Goal: Find specific page/section: Find specific page/section

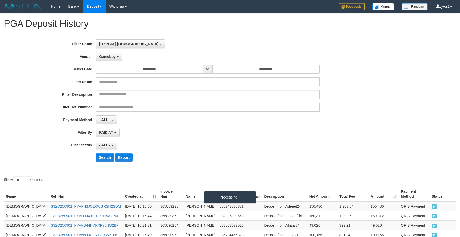
select select "****"
select select "**********"
select select "**"
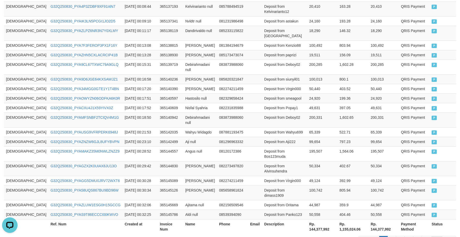
scroll to position [270, 0]
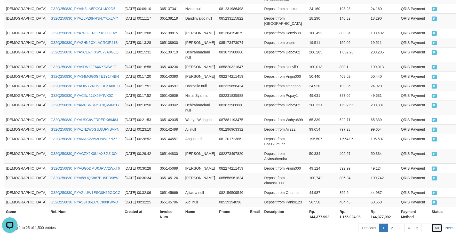
click at [436, 224] on link "60" at bounding box center [437, 228] width 11 height 9
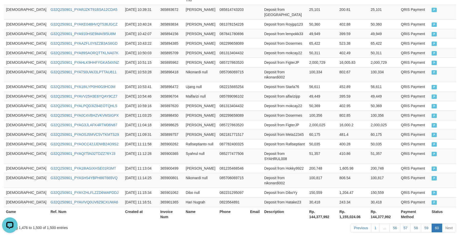
drag, startPoint x: 327, startPoint y: 119, endPoint x: 463, endPoint y: 119, distance: 136.7
click at [338, 130] on td "481.4" at bounding box center [353, 135] width 31 height 10
click at [426, 224] on link "59" at bounding box center [426, 228] width 11 height 9
click at [222, 133] on tbody "GOD77 G32Q250901_PYAFN3JOE6WGRSH2SDM 2025-09-01 10:16:00 365889228 Aditya Diva …" at bounding box center [230, 72] width 453 height 270
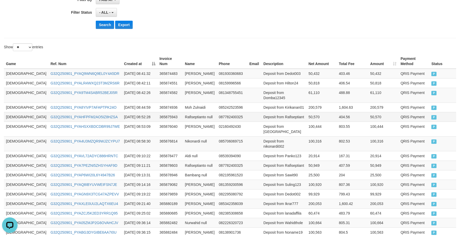
scroll to position [86, 0]
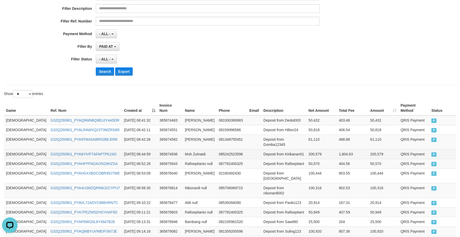
click at [307, 150] on td "200,579" at bounding box center [322, 154] width 30 height 10
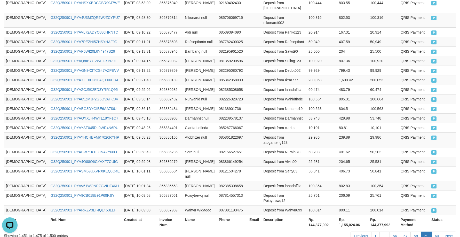
scroll to position [275, 0]
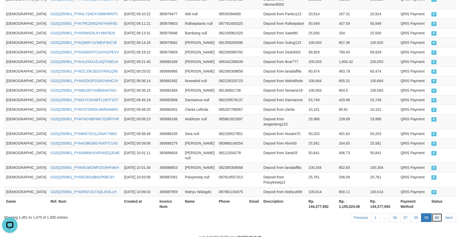
click at [439, 213] on link "60" at bounding box center [437, 217] width 11 height 9
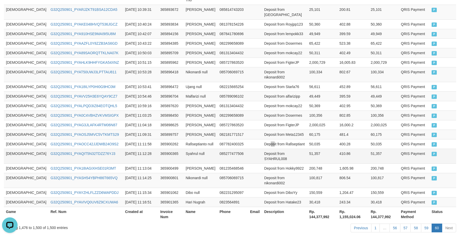
drag, startPoint x: 257, startPoint y: 125, endPoint x: 281, endPoint y: 147, distance: 32.7
click at [262, 139] on td "Deposit from Rafiseptiant" at bounding box center [284, 144] width 45 height 10
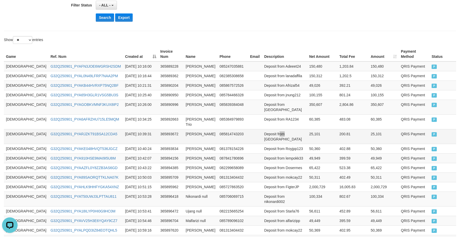
click at [266, 129] on td "Deposit from Baba01" at bounding box center [284, 136] width 45 height 15
click at [17, 153] on td "GOD77" at bounding box center [26, 158] width 45 height 10
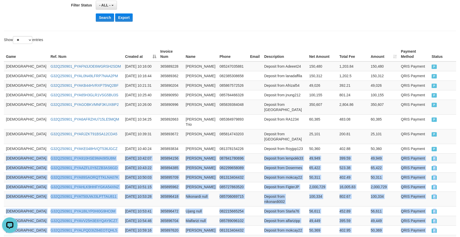
scroll to position [265, 0]
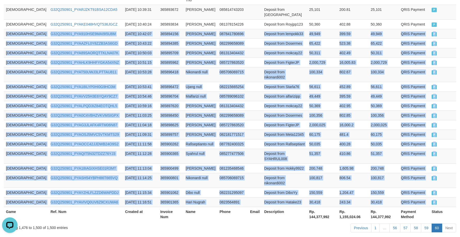
drag, startPoint x: 17, startPoint y: 138, endPoint x: 459, endPoint y: 166, distance: 442.7
click at [459, 166] on div "Game Ref. Num Created at Invoice Num Name Phone Email Description Net Amount To…" at bounding box center [230, 72] width 460 height 303
copy div "GOD77 G32Q250901_PYA910HSE9MAI9I5U8M 2025-09-01 10:42:07 365894156 Yuda Imam 08…"
click at [262, 130] on td "Deposit from Meta12345" at bounding box center [284, 135] width 45 height 10
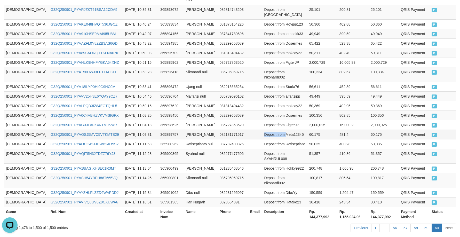
drag, startPoint x: 250, startPoint y: 118, endPoint x: 266, endPoint y: 121, distance: 16.0
click at [266, 130] on td "Deposit from Meta12345" at bounding box center [284, 135] width 45 height 10
drag, startPoint x: 268, startPoint y: 125, endPoint x: 273, endPoint y: 124, distance: 5.6
click at [269, 139] on td "Deposit from Rafiseptiant" at bounding box center [284, 144] width 45 height 10
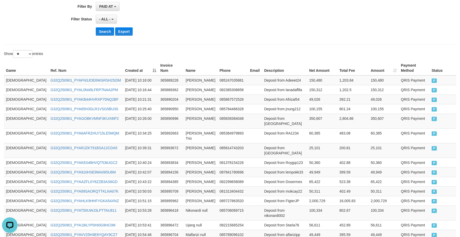
scroll to position [49, 0]
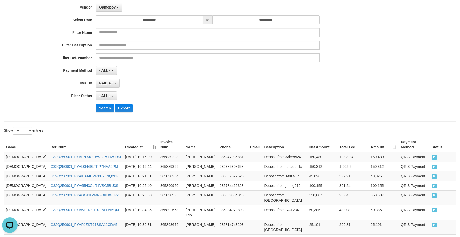
click at [112, 13] on div "**********" at bounding box center [192, 53] width 384 height 126
click at [113, 8] on span "Gameboy" at bounding box center [107, 7] width 17 height 4
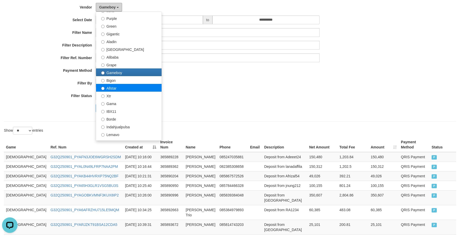
scroll to position [43, 0]
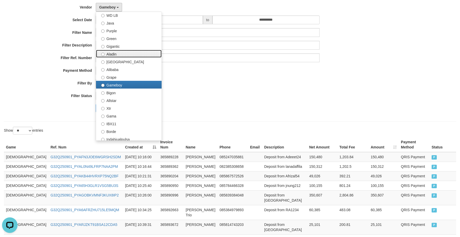
click at [130, 53] on label "Aladin" at bounding box center [129, 54] width 66 height 8
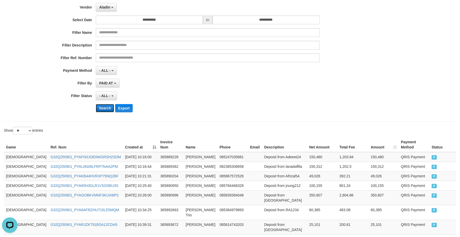
drag, startPoint x: 100, startPoint y: 109, endPoint x: 103, endPoint y: 110, distance: 3.1
click at [99, 110] on button "Search" at bounding box center [105, 108] width 18 height 8
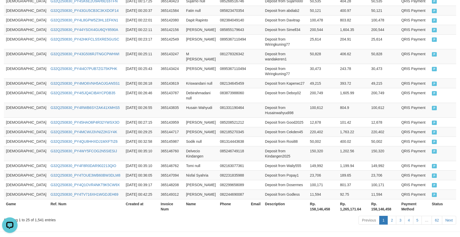
scroll to position [290, 0]
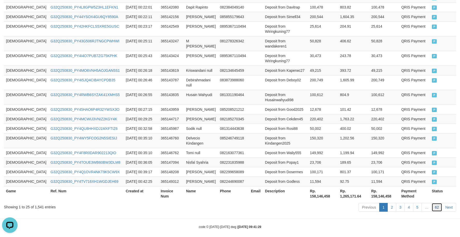
click at [439, 206] on link "62" at bounding box center [437, 207] width 11 height 9
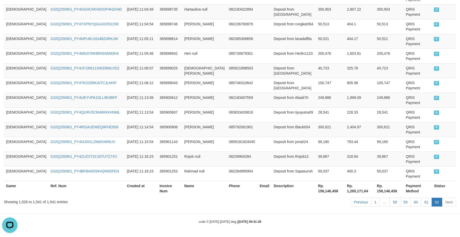
scroll to position [184, 0]
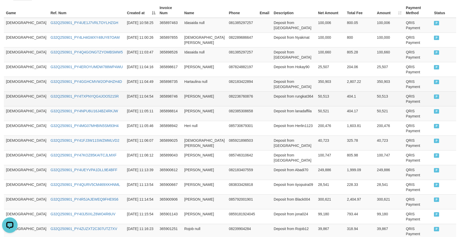
click at [316, 91] on td "50,513" at bounding box center [330, 98] width 29 height 15
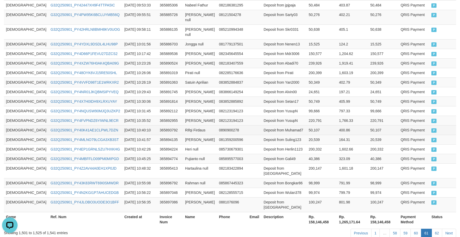
click at [11, 125] on td "GOD77" at bounding box center [26, 130] width 45 height 10
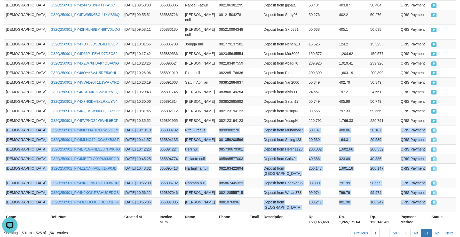
drag, startPoint x: 11, startPoint y: 108, endPoint x: 467, endPoint y: 184, distance: 461.7
click at [460, 184] on html "Toggle navigation Home Bank Account List Load By Website Group [ITOTO] GOD4D Gr…" at bounding box center [230, 5] width 460 height 528
copy div "GOD77 G32Q250901_PY40K41AE1CLPWL7DZN 2025-09-01 10:40:10 365893792 Rifqi Firdau…"
click at [439, 229] on link "62" at bounding box center [437, 233] width 11 height 9
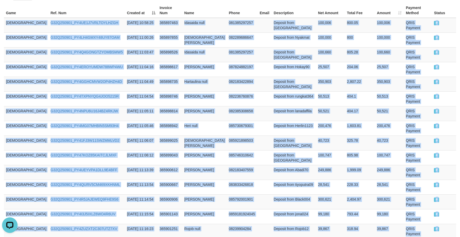
copy div "GOD77 G32Q250901_PY40K41AE1CLPWL7DZN 2025-09-01 10:40:10 365893792 Rifqi Firdau…"
click at [272, 195] on td "Deposit from Black004" at bounding box center [294, 202] width 44 height 15
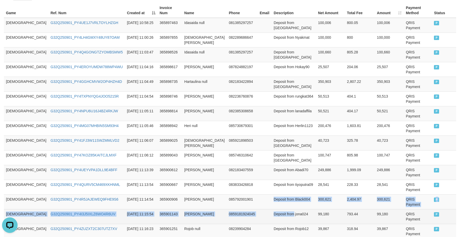
drag, startPoint x: 259, startPoint y: 157, endPoint x: 265, endPoint y: 158, distance: 6.3
click at [265, 158] on tbody "GOD77 G32Q250901_PY4UE1J7VRLTOYLHZGH 2025-09-01 10:58:25 365897463 Idasaida nul…" at bounding box center [230, 136] width 453 height 236
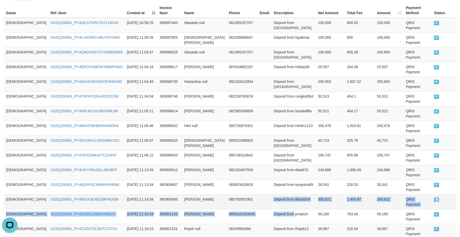
click at [272, 195] on td "Deposit from Black004" at bounding box center [294, 202] width 44 height 15
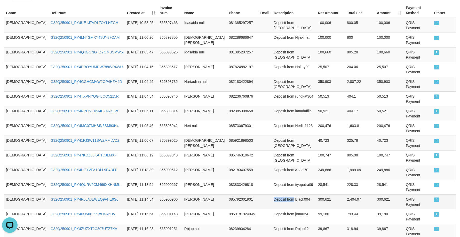
drag, startPoint x: 258, startPoint y: 154, endPoint x: 265, endPoint y: 153, distance: 6.7
click at [272, 195] on td "Deposit from Black004" at bounding box center [294, 202] width 44 height 15
click at [258, 165] on td at bounding box center [265, 172] width 14 height 15
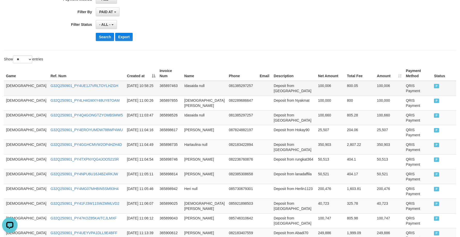
scroll to position [55, 0]
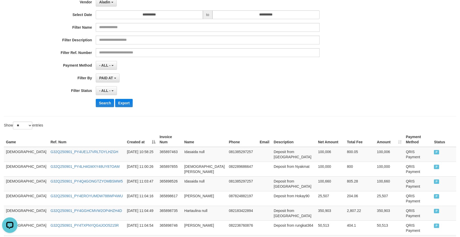
drag, startPoint x: 300, startPoint y: 130, endPoint x: 268, endPoint y: 103, distance: 42.6
click at [296, 125] on div "Show ** ** ** *** entries" at bounding box center [230, 126] width 460 height 9
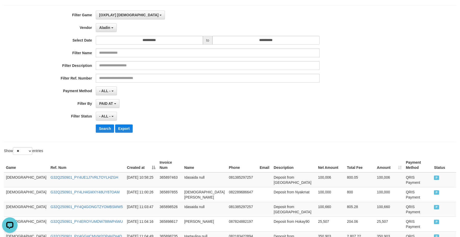
scroll to position [11, 0]
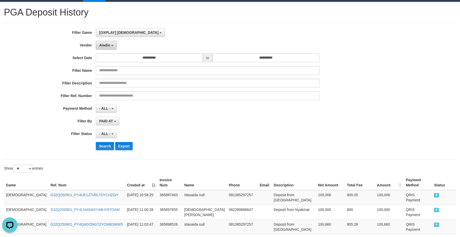
click at [106, 42] on button "Aladin" at bounding box center [106, 45] width 21 height 9
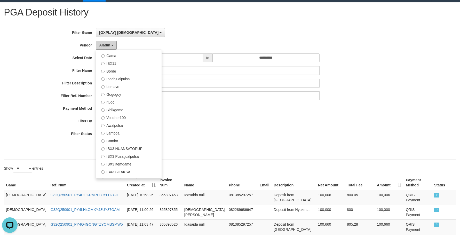
scroll to position [169, 0]
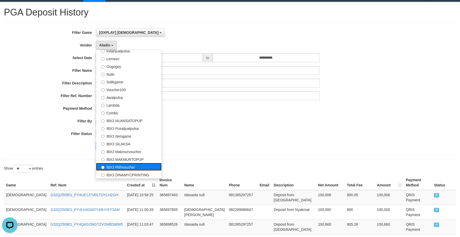
click at [130, 165] on label "IBX3 Pilihvoucher" at bounding box center [129, 167] width 66 height 8
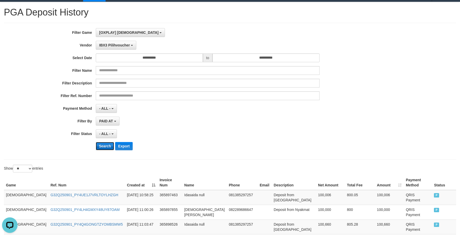
click at [108, 144] on button "Search" at bounding box center [105, 146] width 18 height 8
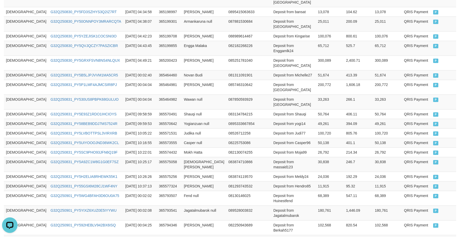
scroll to position [265, 0]
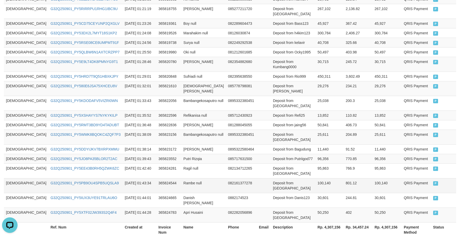
click at [277, 178] on td "Deposit from Ramberambe" at bounding box center [293, 185] width 45 height 15
drag, startPoint x: 270, startPoint y: 126, endPoint x: 265, endPoint y: 124, distance: 5.6
click at [271, 144] on td "Deposit from Bagudung" at bounding box center [293, 149] width 45 height 10
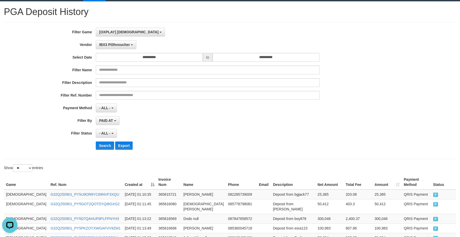
scroll to position [11, 0]
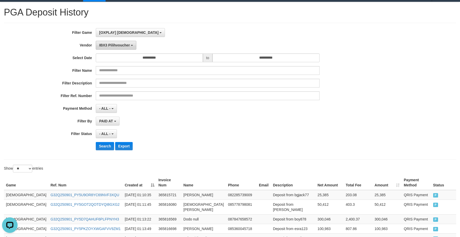
click at [114, 45] on span "IBX3 Pilihvoucher" at bounding box center [114, 45] width 31 height 4
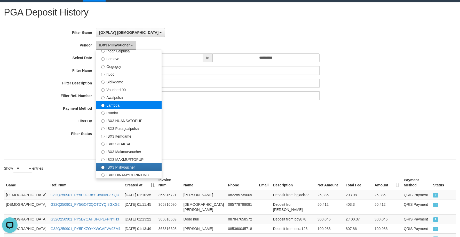
scroll to position [0, 0]
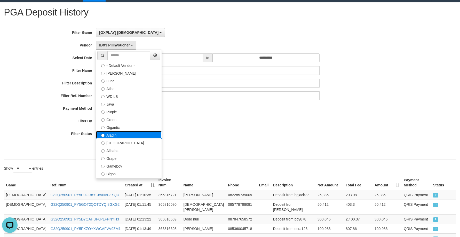
click at [118, 135] on label "Aladin" at bounding box center [129, 135] width 66 height 8
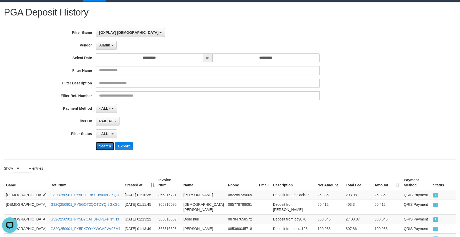
click at [100, 145] on button "Search" at bounding box center [105, 146] width 18 height 8
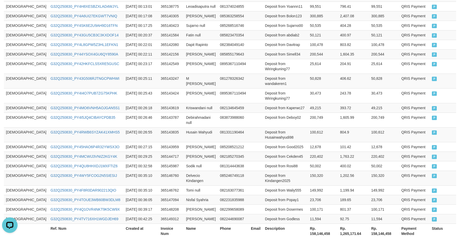
scroll to position [290, 0]
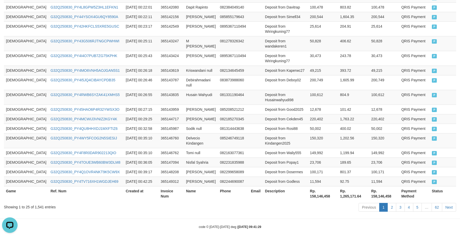
click at [437, 203] on link "62" at bounding box center [437, 207] width 11 height 9
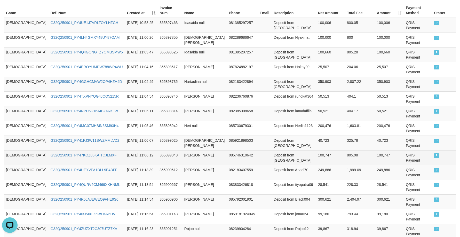
drag, startPoint x: 266, startPoint y: 122, endPoint x: 262, endPoint y: 120, distance: 4.4
click at [272, 150] on td "Deposit from Juneenichol" at bounding box center [294, 157] width 44 height 15
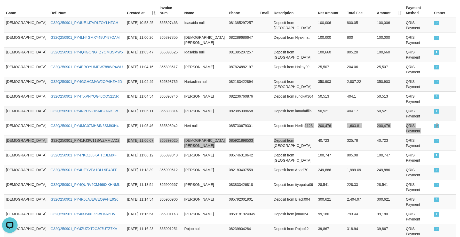
drag, startPoint x: 277, startPoint y: 104, endPoint x: 282, endPoint y: 91, distance: 14.5
click at [278, 102] on tbody "GOD77 G32Q250901_PY4UE1J7VRLTOYLHZGH 2025-09-01 10:58:25 365897463 Idasaida nul…" at bounding box center [230, 136] width 453 height 236
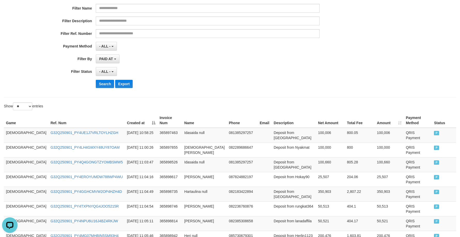
scroll to position [0, 0]
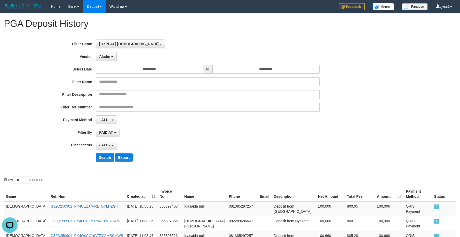
click at [114, 49] on div "**********" at bounding box center [192, 103] width 384 height 126
click at [103, 56] on span "Aladin" at bounding box center [104, 57] width 11 height 4
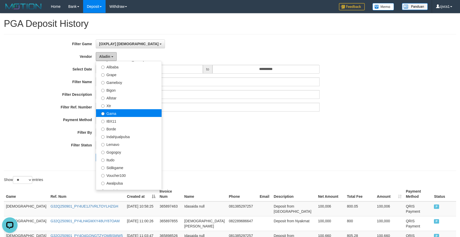
scroll to position [43, 0]
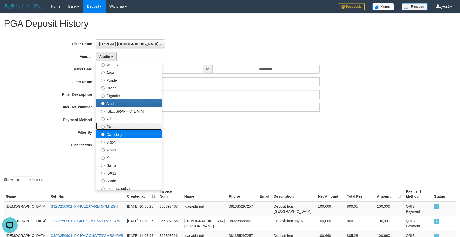
drag, startPoint x: 139, startPoint y: 129, endPoint x: 138, endPoint y: 136, distance: 6.5
click at [138, 136] on ul "- Default Vendor - Lucy Luna Atlas WD LB Java Purple Green Gigantic Aladin Duba…" at bounding box center [129, 125] width 66 height 129
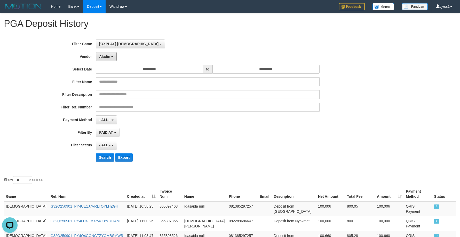
drag, startPoint x: 113, startPoint y: 53, endPoint x: 112, endPoint y: 135, distance: 81.7
click at [113, 53] on button "Aladin" at bounding box center [106, 56] width 21 height 9
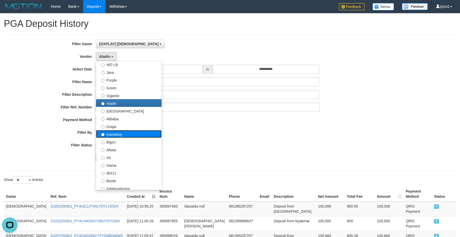
click at [127, 135] on label "Gameboy" at bounding box center [129, 134] width 66 height 8
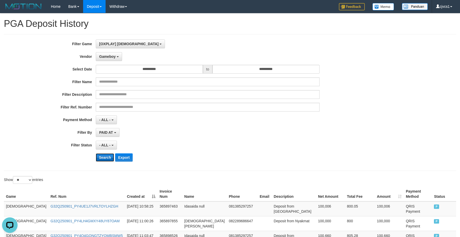
click at [99, 161] on button "Search" at bounding box center [105, 157] width 18 height 8
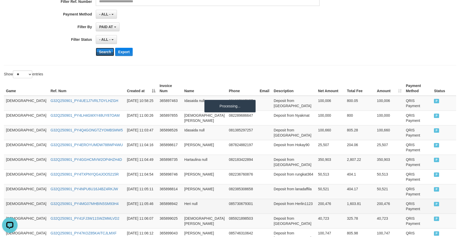
scroll to position [184, 0]
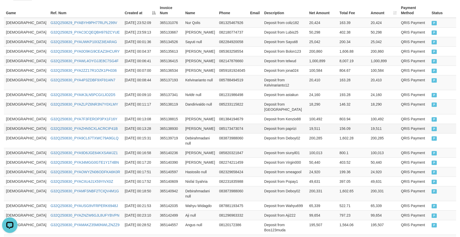
click at [314, 124] on td "19,511" at bounding box center [322, 129] width 30 height 10
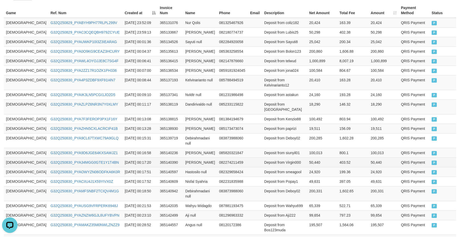
drag, startPoint x: 359, startPoint y: 163, endPoint x: 363, endPoint y: 155, distance: 9.4
click at [369, 167] on td "24,920" at bounding box center [384, 172] width 30 height 10
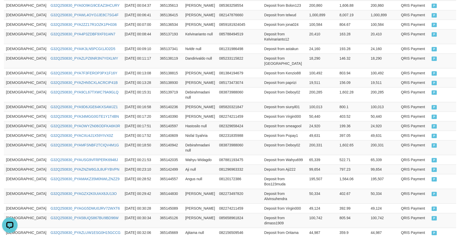
scroll to position [270, 0]
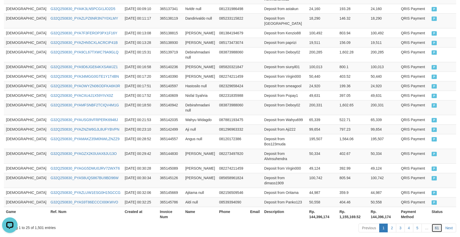
click at [436, 224] on link "61" at bounding box center [437, 228] width 11 height 9
click at [286, 115] on td "Deposit from Wahyu699" at bounding box center [284, 120] width 45 height 10
click at [437, 224] on link "61" at bounding box center [437, 228] width 11 height 9
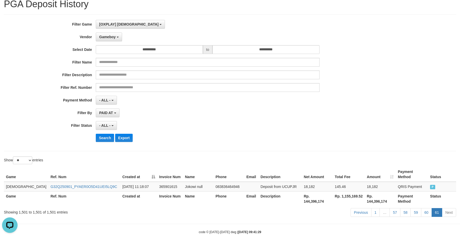
click at [297, 91] on input "text" at bounding box center [208, 87] width 224 height 9
click at [425, 208] on link "60" at bounding box center [426, 212] width 11 height 9
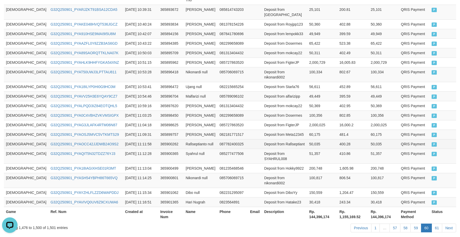
click at [352, 139] on td "400.28" at bounding box center [353, 144] width 31 height 10
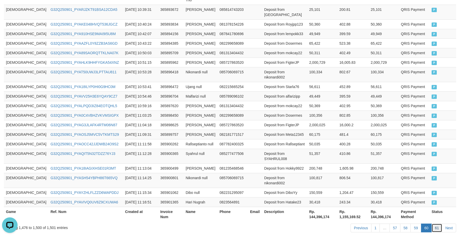
click at [437, 224] on link "61" at bounding box center [437, 228] width 11 height 9
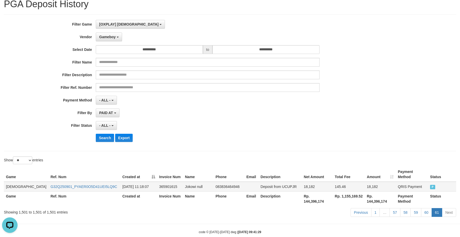
click at [49, 185] on td "G32Q250901_PYAER0O5D41UEI5LQ9C" at bounding box center [85, 187] width 72 height 10
copy link "G32Q250901_PYAER0O5D41UEI5LQ9C"
drag, startPoint x: 342, startPoint y: 120, endPoint x: 337, endPoint y: 120, distance: 4.7
click at [341, 120] on div "**********" at bounding box center [192, 83] width 384 height 126
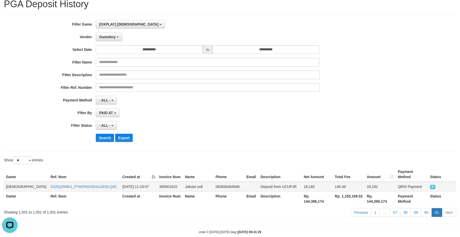
click at [183, 183] on td "Jokowi null" at bounding box center [198, 187] width 30 height 10
drag, startPoint x: 166, startPoint y: 183, endPoint x: 187, endPoint y: 184, distance: 20.7
click at [187, 184] on td "Jokowi null" at bounding box center [198, 187] width 30 height 10
copy td "Jokowi null"
click at [266, 182] on td "Deposit from UCUPJR" at bounding box center [280, 187] width 43 height 10
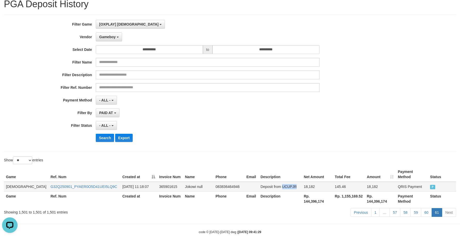
drag, startPoint x: 266, startPoint y: 182, endPoint x: 276, endPoint y: 182, distance: 9.6
click at [267, 182] on td "Deposit from UCUPJR" at bounding box center [280, 187] width 43 height 10
copy td "UCUPJR"
click at [303, 182] on td "18,182" at bounding box center [317, 187] width 31 height 10
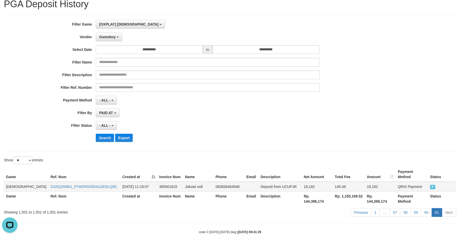
click at [302, 184] on td "18,182" at bounding box center [317, 187] width 31 height 10
copy td "18,182"
drag, startPoint x: 298, startPoint y: 184, endPoint x: 321, endPoint y: 179, distance: 24.0
click at [302, 184] on td "18,182" at bounding box center [317, 187] width 31 height 10
drag, startPoint x: 281, startPoint y: 115, endPoint x: 305, endPoint y: 89, distance: 35.3
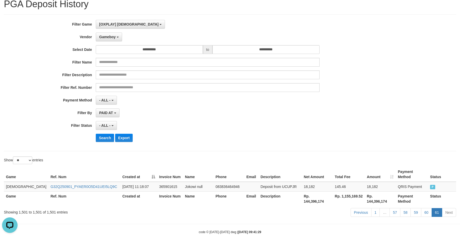
click at [281, 114] on div "PAID AT PAID AT CREATED AT" at bounding box center [208, 113] width 224 height 9
click at [427, 208] on link "60" at bounding box center [426, 212] width 11 height 9
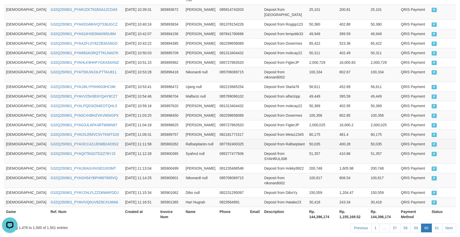
click at [374, 139] on td "50,035" at bounding box center [384, 144] width 30 height 10
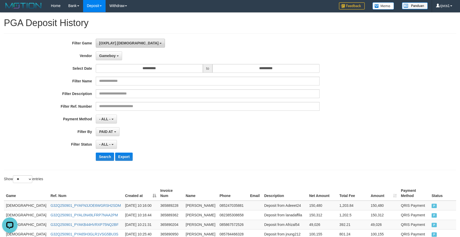
scroll to position [0, 0]
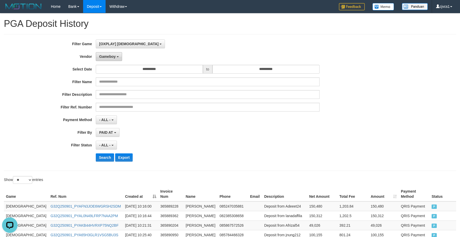
drag, startPoint x: 108, startPoint y: 56, endPoint x: 107, endPoint y: 58, distance: 2.8
click at [107, 55] on span "Gameboy" at bounding box center [107, 57] width 17 height 4
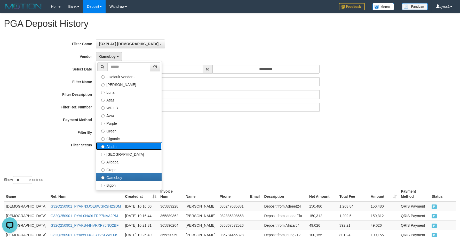
click at [118, 143] on label "Aladin" at bounding box center [129, 146] width 66 height 8
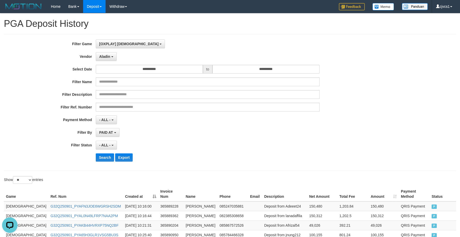
click at [108, 163] on div "**********" at bounding box center [192, 103] width 384 height 126
drag, startPoint x: 108, startPoint y: 153, endPoint x: 105, endPoint y: 151, distance: 3.5
click at [104, 151] on div "**********" at bounding box center [192, 103] width 384 height 126
click at [102, 155] on button "Search" at bounding box center [105, 157] width 18 height 8
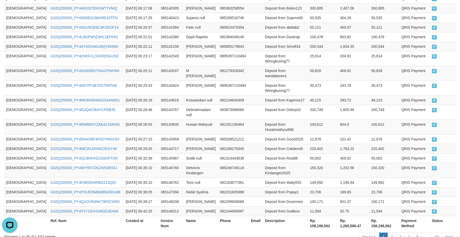
scroll to position [290, 0]
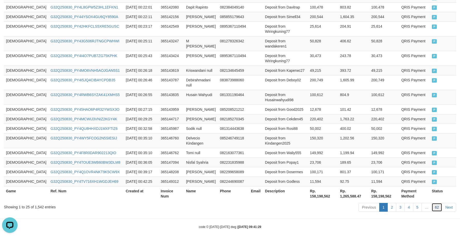
click at [440, 204] on link "62" at bounding box center [437, 207] width 11 height 9
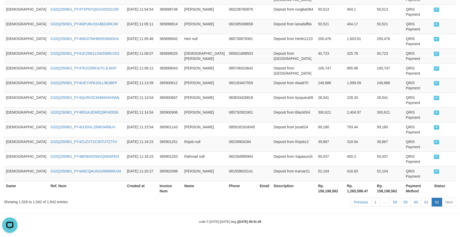
scroll to position [193, 0]
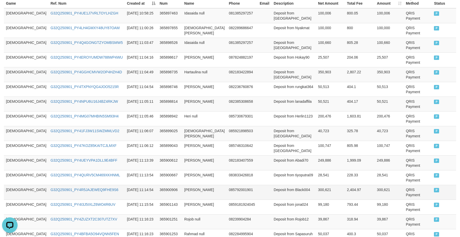
click at [258, 185] on td at bounding box center [265, 192] width 14 height 15
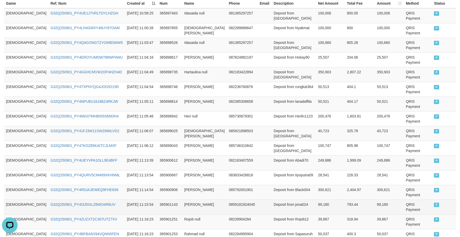
copy link "G32Q250901_PY4A6CQAUN2GMMM9U34"
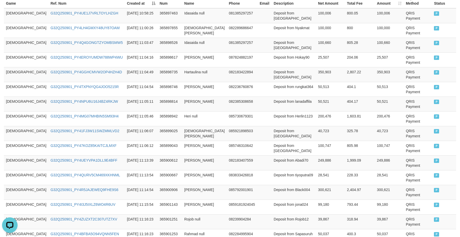
drag, startPoint x: 174, startPoint y: 186, endPoint x: 183, endPoint y: 185, distance: 9.1
copy td "Arafiah Alnur"
drag, startPoint x: 307, startPoint y: 184, endPoint x: 304, endPoint y: 184, distance: 3.4
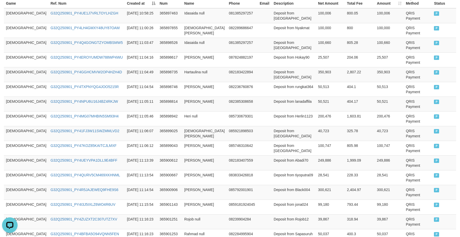
copy td "52,104"
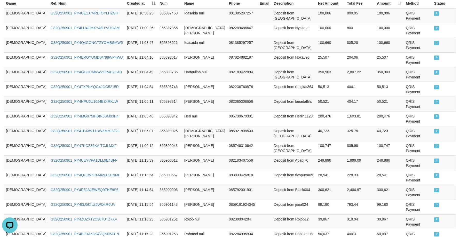
click at [272, 126] on td "Deposit from Muhammagilyas" at bounding box center [294, 133] width 44 height 15
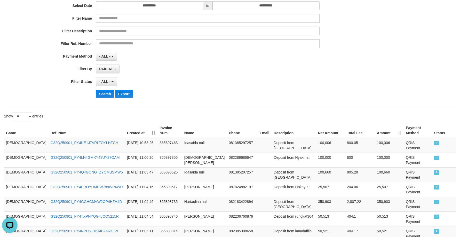
scroll to position [21, 0]
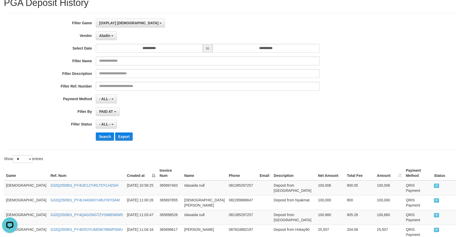
click at [286, 115] on div "PAID AT PAID AT CREATED AT" at bounding box center [208, 111] width 224 height 9
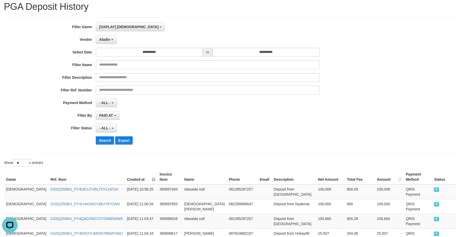
scroll to position [0, 0]
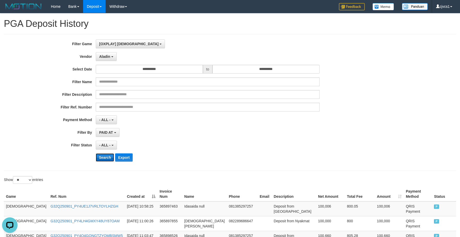
click at [104, 160] on button "Search" at bounding box center [105, 157] width 18 height 8
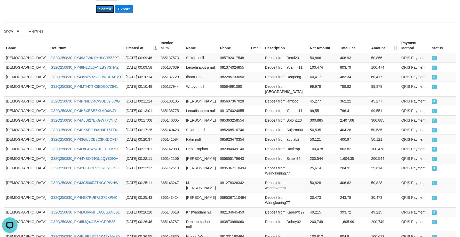
scroll to position [290, 0]
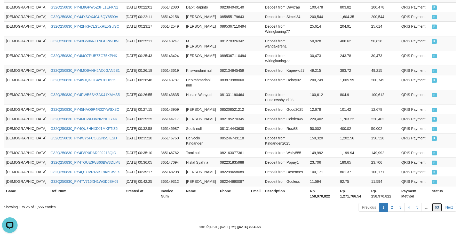
click at [440, 203] on link "63" at bounding box center [437, 207] width 11 height 9
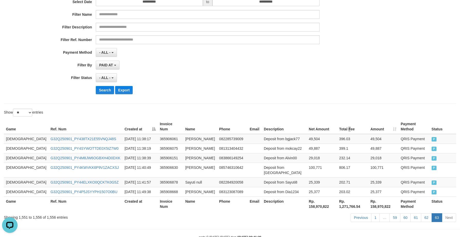
drag, startPoint x: 335, startPoint y: 126, endPoint x: 313, endPoint y: 117, distance: 23.6
click at [337, 122] on th "Total Fee" at bounding box center [352, 126] width 31 height 15
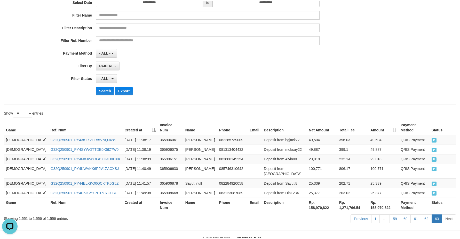
scroll to position [66, 0]
click at [428, 215] on link "62" at bounding box center [426, 219] width 11 height 9
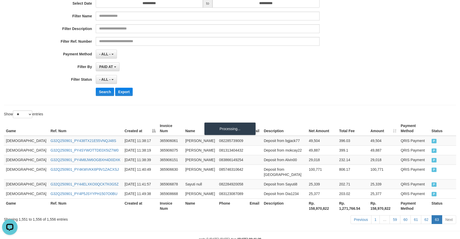
scroll to position [279, 0]
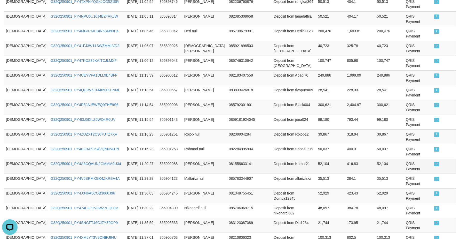
drag, startPoint x: 265, startPoint y: 110, endPoint x: 266, endPoint y: 99, distance: 11.1
click at [272, 173] on td "Deposit from alfarizizxz" at bounding box center [294, 180] width 44 height 15
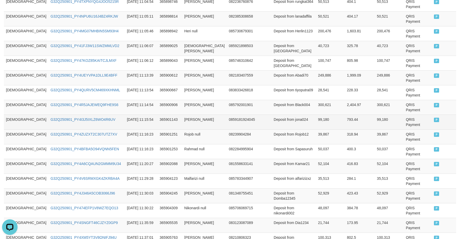
click at [227, 114] on td "0859181924045" at bounding box center [242, 121] width 31 height 15
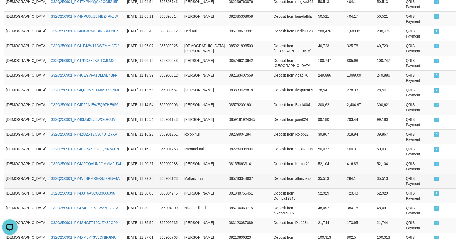
click at [17, 173] on td "GOD77" at bounding box center [26, 180] width 45 height 15
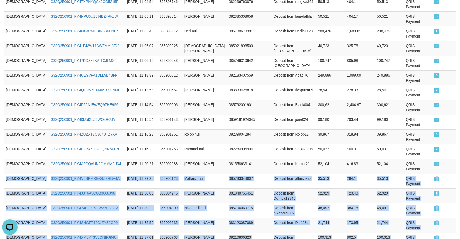
drag, startPoint x: 17, startPoint y: 105, endPoint x: 445, endPoint y: 186, distance: 436.1
click at [460, 192] on html "Toggle navigation Home Bank Account List Load By Website Group [ITOTO] GOD4D Gr…" at bounding box center [230, 34] width 460 height 626
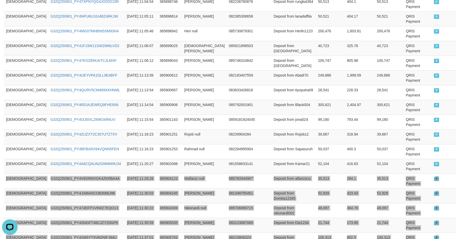
scroll to position [66, 0]
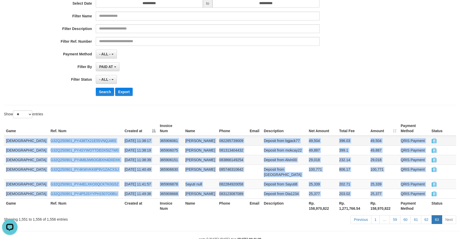
click at [9, 136] on td "GOD77" at bounding box center [26, 141] width 45 height 10
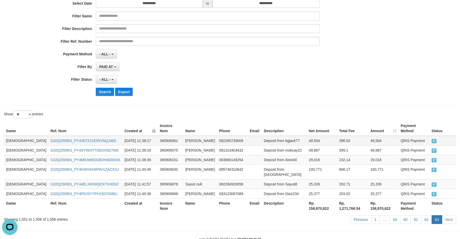
click at [6, 136] on td "GOD77" at bounding box center [26, 141] width 45 height 10
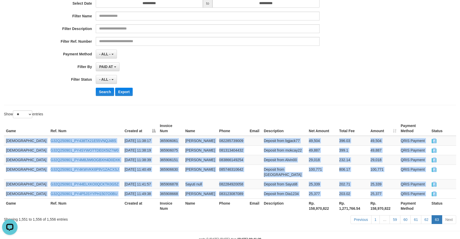
drag, startPoint x: 6, startPoint y: 133, endPoint x: 468, endPoint y: 190, distance: 465.9
click at [460, 190] on html "Toggle navigation Home Bank Account List Load By Website Group [ITOTO] GOD4D Gr…" at bounding box center [230, 94] width 460 height 320
click at [262, 189] on td "Deposit from Dia1234" at bounding box center [284, 194] width 45 height 10
drag, startPoint x: 249, startPoint y: 187, endPoint x: 259, endPoint y: 188, distance: 10.4
click at [262, 189] on td "Deposit from Dia1234" at bounding box center [284, 194] width 45 height 10
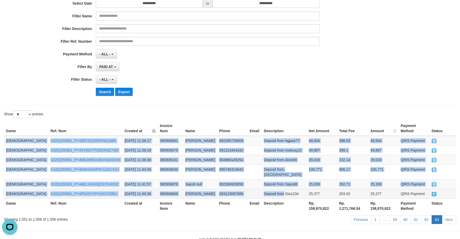
click at [262, 189] on td "Deposit from Dia1234" at bounding box center [284, 194] width 45 height 10
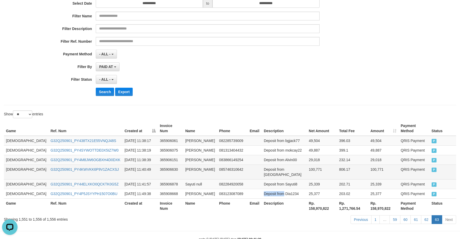
drag, startPoint x: 250, startPoint y: 182, endPoint x: 344, endPoint y: 161, distance: 96.3
click at [262, 189] on td "Deposit from Dia1234" at bounding box center [284, 194] width 45 height 10
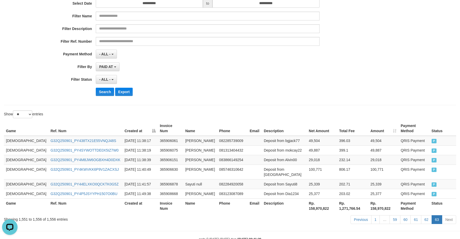
drag, startPoint x: 298, startPoint y: 116, endPoint x: 316, endPoint y: 102, distance: 22.6
click at [305, 110] on div "**********" at bounding box center [230, 87] width 460 height 278
click at [430, 215] on link "62" at bounding box center [426, 219] width 11 height 9
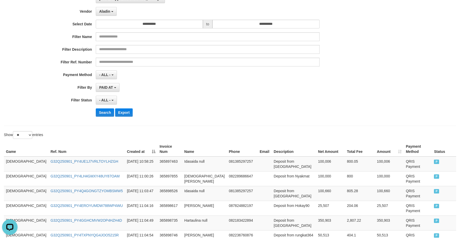
scroll to position [0, 0]
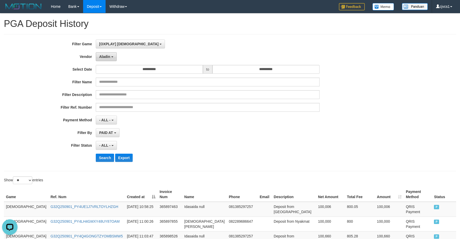
drag, startPoint x: 110, startPoint y: 63, endPoint x: 109, endPoint y: 59, distance: 3.7
click at [110, 62] on div "**********" at bounding box center [192, 103] width 384 height 126
click at [109, 55] on span "Aladin" at bounding box center [104, 57] width 11 height 4
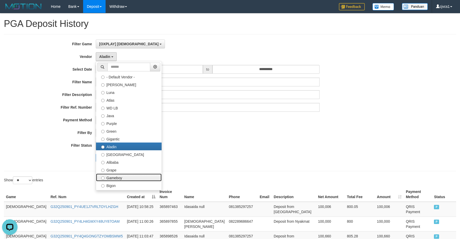
click at [128, 181] on ul "- Default Vendor - Lucy Luna Atlas WD LB Java Purple Green Gigantic Aladin Duba…" at bounding box center [129, 125] width 66 height 129
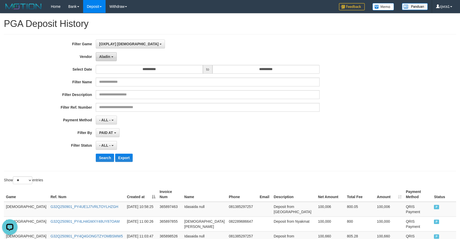
click at [106, 59] on button "Aladin" at bounding box center [106, 56] width 21 height 9
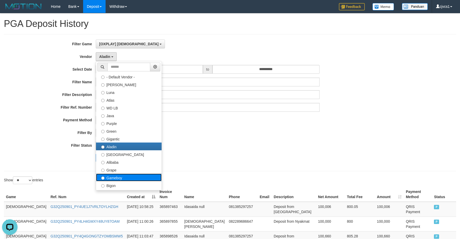
click at [112, 174] on label "Gameboy" at bounding box center [129, 177] width 66 height 8
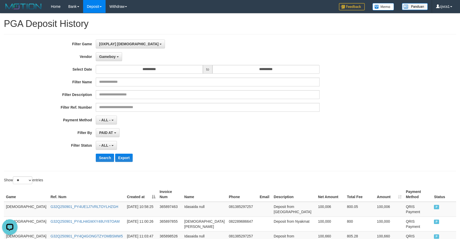
click at [98, 152] on div "**********" at bounding box center [192, 103] width 384 height 126
click at [108, 153] on div "**********" at bounding box center [192, 103] width 384 height 126
drag, startPoint x: 107, startPoint y: 157, endPoint x: 123, endPoint y: 155, distance: 16.4
click at [107, 158] on button "Search" at bounding box center [105, 157] width 18 height 8
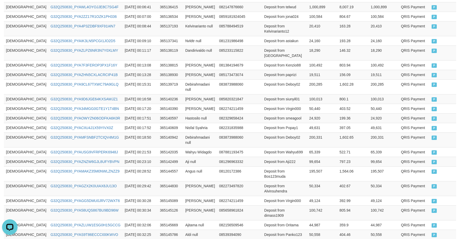
scroll to position [268, 0]
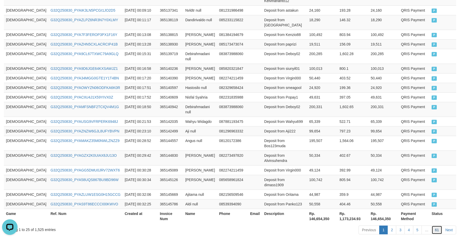
click at [440, 225] on link "61" at bounding box center [437, 229] width 11 height 9
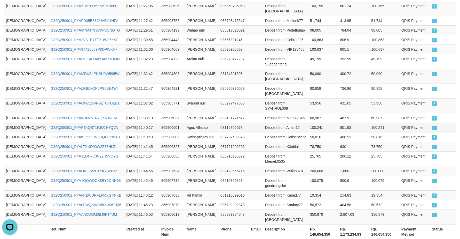
click at [221, 122] on td "08115805578" at bounding box center [234, 127] width 30 height 10
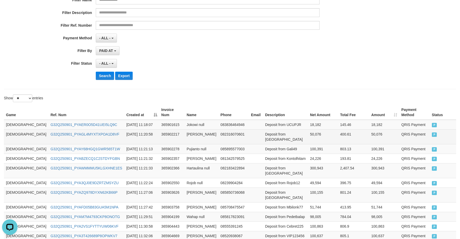
click at [13, 131] on td "GOD77" at bounding box center [26, 136] width 45 height 15
click at [12, 129] on td "GOD77" at bounding box center [26, 136] width 45 height 15
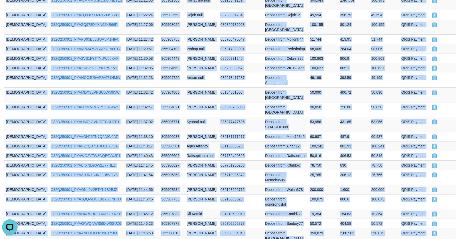
scroll to position [260, 0]
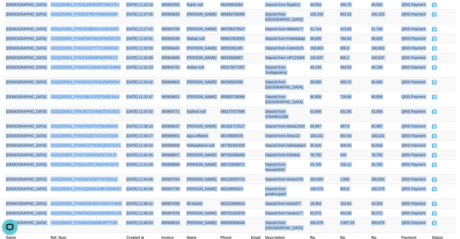
drag, startPoint x: 12, startPoint y: 128, endPoint x: 462, endPoint y: 181, distance: 453.2
click at [460, 181] on html "Toggle navigation Home Bank Account List Load By Website Group [ITOTO] GOD4D Gr…" at bounding box center [230, 14] width 460 height 548
click at [263, 218] on td "Deposit from Bakull" at bounding box center [285, 225] width 45 height 15
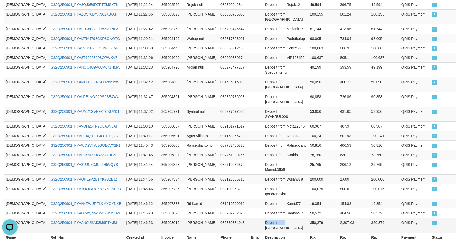
drag, startPoint x: 250, startPoint y: 194, endPoint x: 265, endPoint y: 195, distance: 14.7
click at [265, 218] on td "Deposit from Bakull" at bounding box center [285, 225] width 45 height 15
drag, startPoint x: 256, startPoint y: 132, endPoint x: 262, endPoint y: 125, distance: 9.3
click at [262, 125] on tbody "GOD77 G32Q250901_PYAER0O5D41UEI5LQ9C 2025-09-01 11:18:07 365901615 Jokowi null …" at bounding box center [230, 87] width 453 height 291
drag, startPoint x: 275, startPoint y: 124, endPoint x: 281, endPoint y: 129, distance: 7.7
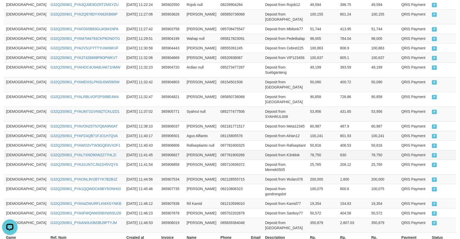
click at [275, 140] on td "Deposit from Rafiseptiant" at bounding box center [285, 145] width 45 height 10
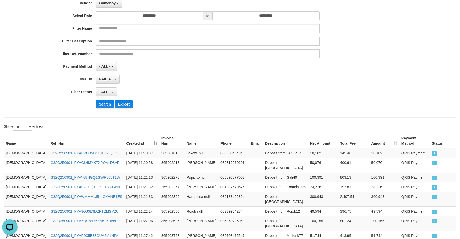
scroll to position [0, 0]
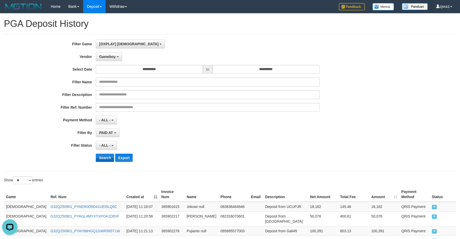
drag, startPoint x: 109, startPoint y: 152, endPoint x: 106, endPoint y: 154, distance: 2.7
click at [109, 152] on div "**********" at bounding box center [192, 103] width 384 height 126
drag, startPoint x: 107, startPoint y: 159, endPoint x: 129, endPoint y: 152, distance: 23.9
click at [107, 159] on button "Search" at bounding box center [105, 157] width 18 height 8
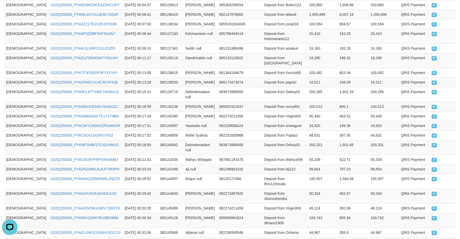
scroll to position [268, 0]
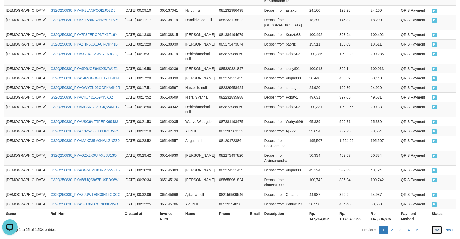
drag, startPoint x: 440, startPoint y: 202, endPoint x: 457, endPoint y: 204, distance: 16.9
click at [440, 225] on link "62" at bounding box center [437, 229] width 11 height 9
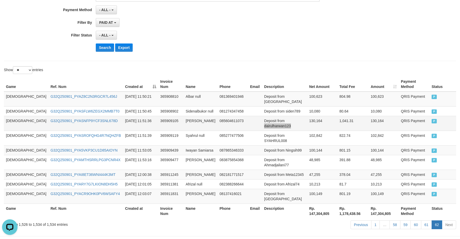
click at [285, 116] on td "Deposit from dairulharwan123" at bounding box center [284, 123] width 45 height 15
click at [427, 220] on link "61" at bounding box center [426, 224] width 11 height 9
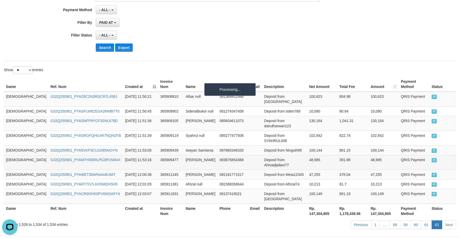
scroll to position [268, 0]
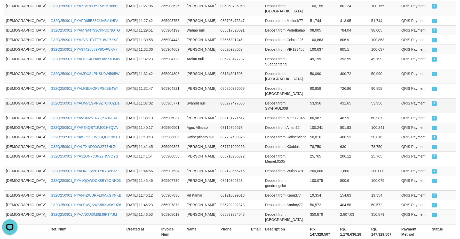
click at [271, 98] on td "Deposit from SYAHRUL008" at bounding box center [285, 105] width 45 height 15
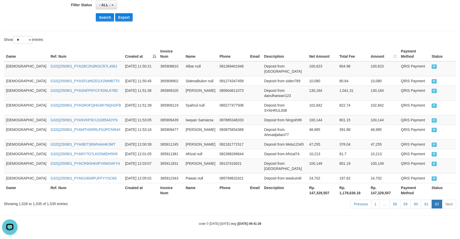
scroll to position [120, 0]
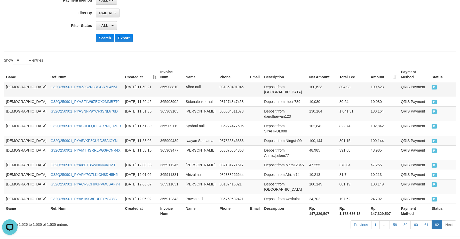
click at [12, 83] on td "GOD77" at bounding box center [26, 89] width 45 height 15
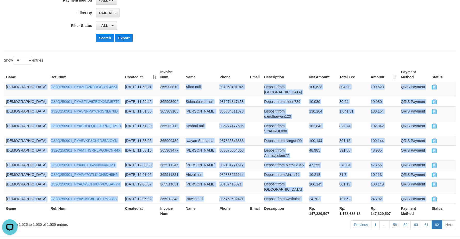
drag, startPoint x: 12, startPoint y: 83, endPoint x: 486, endPoint y: 161, distance: 480.6
click at [460, 161] on html "Toggle navigation Home Bank Account List Load By Website Group [ITOTO] GOD4D Gr…" at bounding box center [230, 69] width 460 height 379
click at [262, 160] on td "Deposit from Meta12345" at bounding box center [284, 165] width 45 height 10
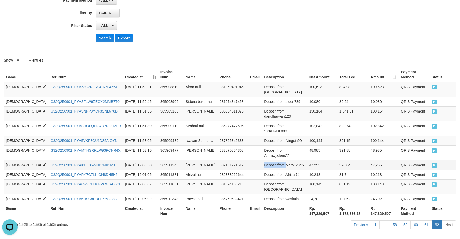
drag, startPoint x: 253, startPoint y: 154, endPoint x: 266, endPoint y: 159, distance: 13.7
click at [266, 160] on td "Deposit from Meta12345" at bounding box center [284, 165] width 45 height 10
drag, startPoint x: 211, startPoint y: 103, endPoint x: 270, endPoint y: 101, distance: 58.7
click at [224, 106] on td "085604611073" at bounding box center [233, 113] width 30 height 15
click at [262, 106] on td "Deposit from dairulharwan123" at bounding box center [284, 113] width 45 height 15
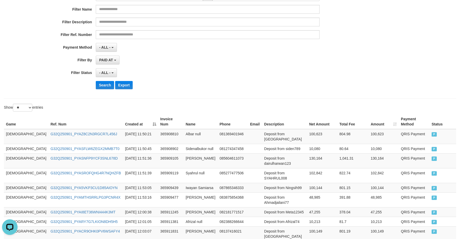
scroll to position [0, 0]
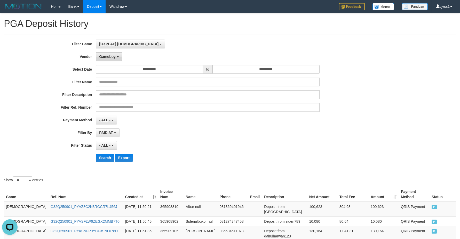
click at [111, 52] on button "Gameboy" at bounding box center [109, 56] width 26 height 9
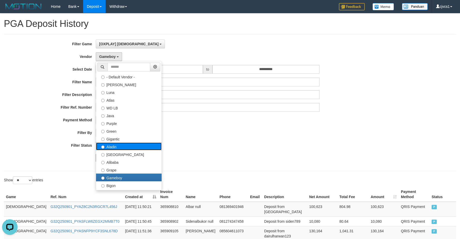
click at [137, 144] on label "Aladin" at bounding box center [129, 146] width 66 height 8
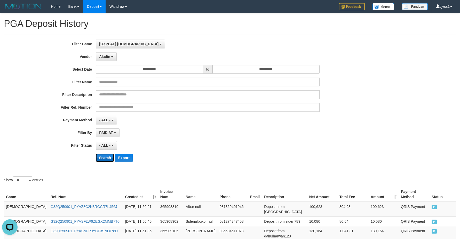
click at [107, 157] on button "Search" at bounding box center [105, 157] width 18 height 8
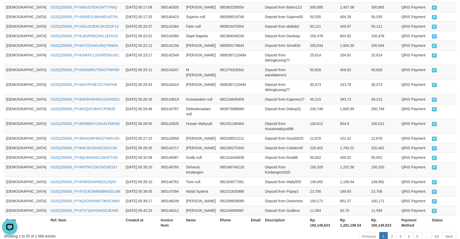
scroll to position [289, 0]
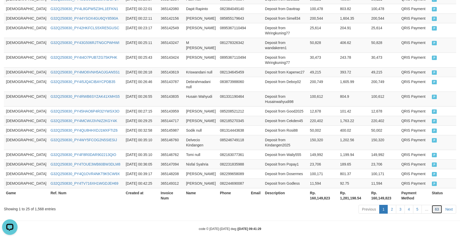
click at [439, 205] on link "63" at bounding box center [437, 209] width 11 height 9
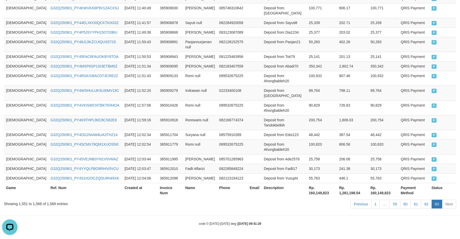
scroll to position [201, 0]
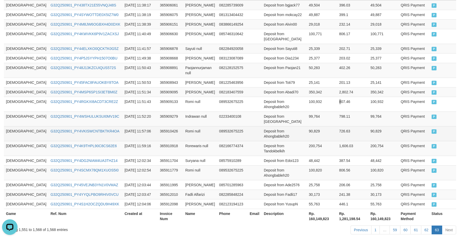
drag, startPoint x: 329, startPoint y: 95, endPoint x: 341, endPoint y: 115, distance: 23.0
click at [337, 97] on td "807.46" at bounding box center [352, 104] width 31 height 15
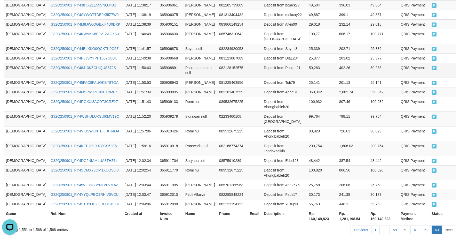
click at [17, 63] on td "GOD77" at bounding box center [26, 70] width 45 height 15
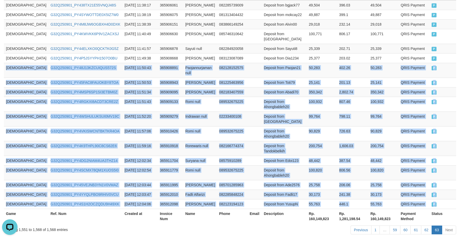
drag, startPoint x: 17, startPoint y: 56, endPoint x: 465, endPoint y: 190, distance: 468.0
click at [460, 190] on html "Toggle navigation Home Bank Account List Load By Website Group [ITOTO] GOD4D Gr…" at bounding box center [230, 32] width 460 height 466
click at [262, 189] on td "Deposit from Fadli17" at bounding box center [284, 194] width 45 height 10
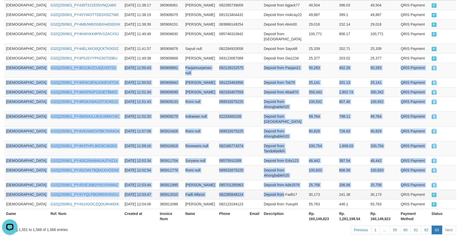
drag, startPoint x: 250, startPoint y: 174, endPoint x: 254, endPoint y: 175, distance: 4.0
click at [262, 189] on td "Deposit from Fadli17" at bounding box center [284, 194] width 45 height 10
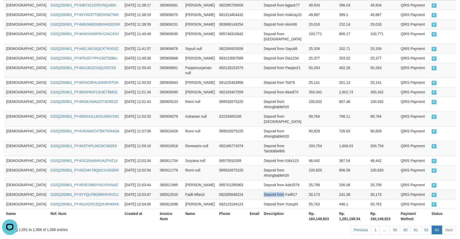
drag, startPoint x: 252, startPoint y: 174, endPoint x: 457, endPoint y: 101, distance: 218.0
click at [262, 189] on td "Deposit from Fadli17" at bounding box center [284, 194] width 45 height 10
click at [322, 141] on td "200,754" at bounding box center [322, 148] width 30 height 15
drag, startPoint x: 260, startPoint y: 47, endPoint x: 236, endPoint y: 41, distance: 24.9
click at [236, 41] on tbody "GOD77 G32Q250901_PY438TX21E55VNQJ48S 2025-09-01 11:38:17 365906061 Arif Lukman …" at bounding box center [230, 104] width 453 height 208
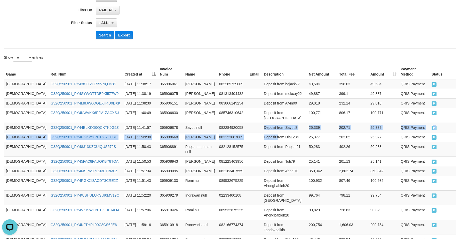
scroll to position [29, 0]
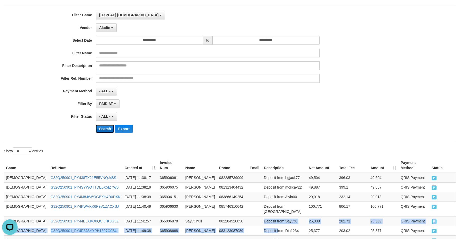
drag, startPoint x: 101, startPoint y: 125, endPoint x: 104, endPoint y: 125, distance: 3.1
click at [102, 125] on button "Search" at bounding box center [105, 129] width 18 height 8
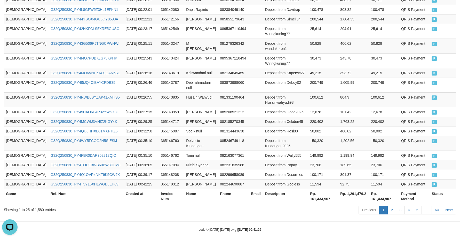
scroll to position [289, 0]
click at [442, 205] on link "64" at bounding box center [437, 209] width 11 height 9
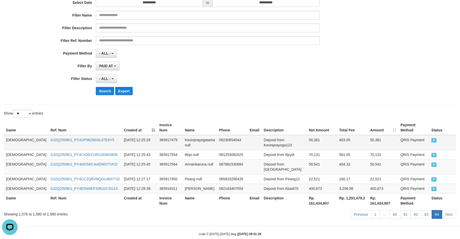
drag, startPoint x: 158, startPoint y: 140, endPoint x: 160, endPoint y: 136, distance: 4.9
click at [159, 140] on td "365917479" at bounding box center [170, 142] width 26 height 15
click at [428, 210] on link "63" at bounding box center [426, 214] width 11 height 9
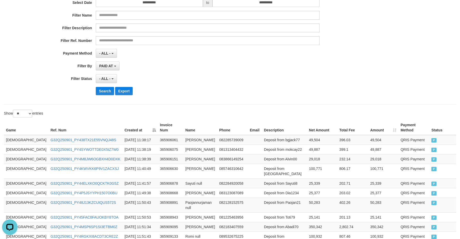
scroll to position [273, 0]
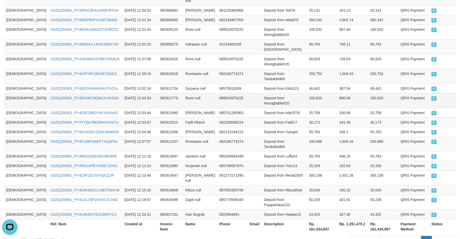
click at [262, 93] on td "Deposit from Ahongbableh20" at bounding box center [284, 100] width 45 height 15
click at [13, 136] on td "GOD77" at bounding box center [26, 143] width 45 height 15
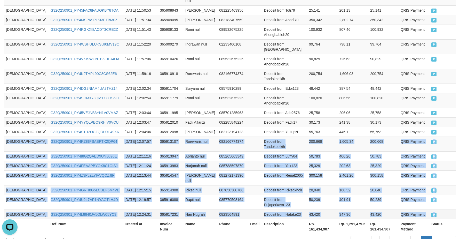
drag, startPoint x: 13, startPoint y: 124, endPoint x: 434, endPoint y: 188, distance: 425.7
click at [434, 188] on tbody "GOD77 G32Q250901_PY438TX21E55VNQJ48S 2025-09-01 11:38:17 365906061 Arif Lukman …" at bounding box center [230, 73] width 453 height 291
click at [432, 236] on link "64" at bounding box center [437, 240] width 11 height 9
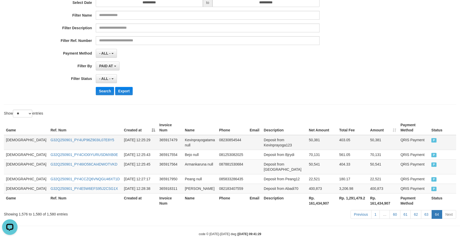
click at [16, 136] on td "GOD77" at bounding box center [26, 142] width 45 height 15
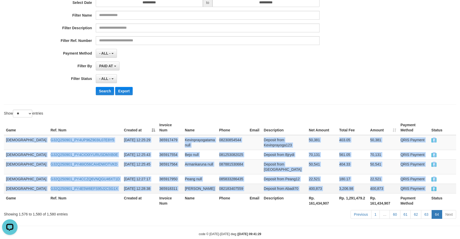
drag, startPoint x: 16, startPoint y: 136, endPoint x: 441, endPoint y: 184, distance: 427.4
click at [441, 184] on tbody "GOD77 G32Q250901_PY4UP96Z903IL07E8Y5 2025-09-01 12:25:29 365917479 Kevinprayoga…" at bounding box center [230, 164] width 453 height 58
click at [262, 135] on td "Deposit from Kevinprayoga123" at bounding box center [284, 142] width 45 height 15
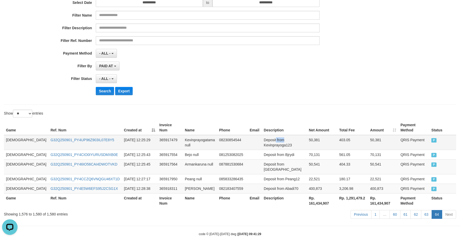
drag, startPoint x: 259, startPoint y: 135, endPoint x: 274, endPoint y: 134, distance: 14.2
click at [274, 135] on td "Deposit from Kevinprayoga123" at bounding box center [284, 142] width 45 height 15
click at [262, 135] on td "Deposit from Kevinprayoga123" at bounding box center [284, 142] width 45 height 15
drag, startPoint x: 257, startPoint y: 135, endPoint x: 264, endPoint y: 135, distance: 6.5
click at [264, 135] on td "Deposit from Kevinprayoga123" at bounding box center [284, 142] width 45 height 15
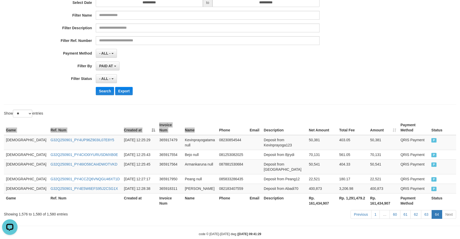
drag, startPoint x: 187, startPoint y: 120, endPoint x: 200, endPoint y: 119, distance: 13.3
click at [190, 119] on div "Game Ref. Num Created at Invoice Num Name Phone Email Description Net Amount To…" at bounding box center [230, 164] width 460 height 91
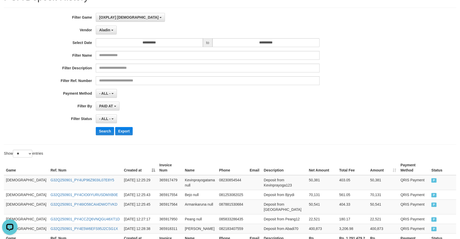
scroll to position [24, 0]
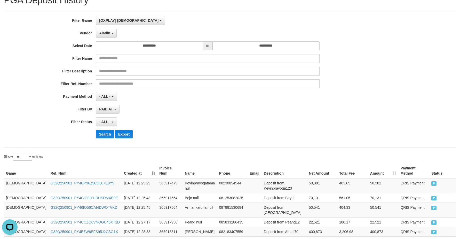
click at [104, 28] on div "**********" at bounding box center [192, 79] width 384 height 126
click at [109, 36] on button "Aladin" at bounding box center [106, 33] width 21 height 9
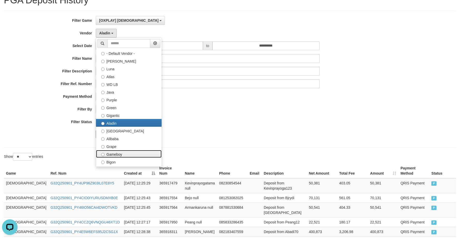
click at [121, 150] on label "Gameboy" at bounding box center [129, 154] width 66 height 8
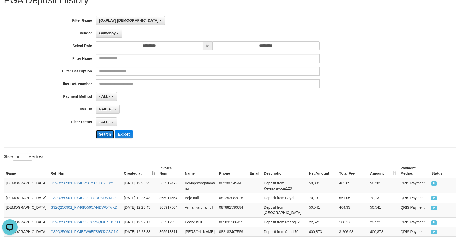
click at [111, 130] on button "Search" at bounding box center [105, 134] width 18 height 8
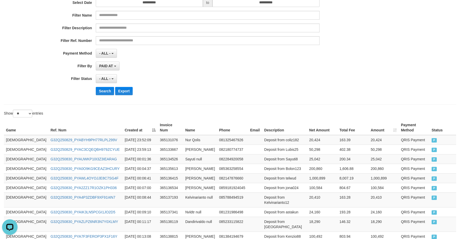
scroll to position [268, 0]
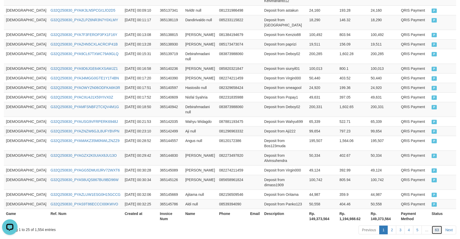
click at [437, 225] on link "63" at bounding box center [437, 229] width 11 height 9
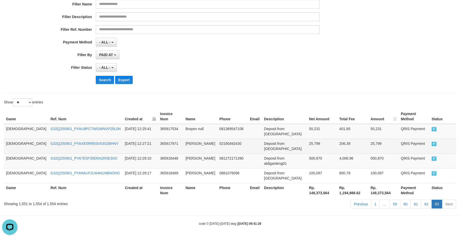
scroll to position [52, 0]
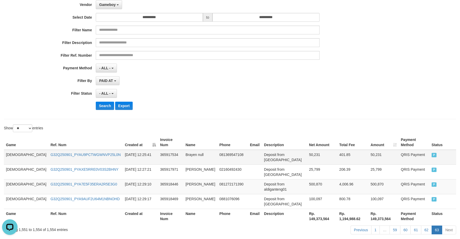
click at [275, 150] on td "Deposit from Lianno" at bounding box center [284, 157] width 45 height 15
click at [426, 225] on link "62" at bounding box center [426, 229] width 11 height 9
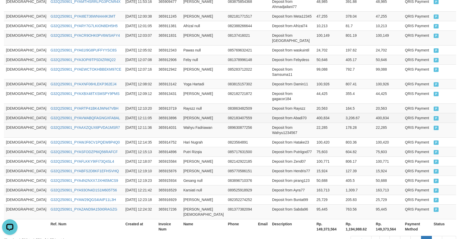
click at [256, 113] on td at bounding box center [263, 118] width 14 height 10
click at [12, 55] on td "GOD77" at bounding box center [26, 60] width 45 height 10
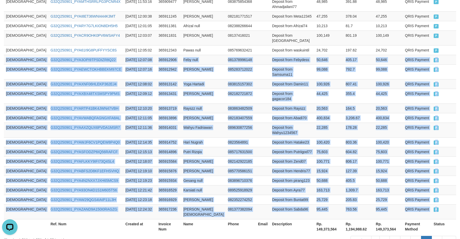
drag, startPoint x: 12, startPoint y: 45, endPoint x: 457, endPoint y: 183, distance: 465.3
click at [457, 183] on div "Game Ref. Num Created at Invoice Num Name Phone Email Description Net Amount To…" at bounding box center [230, 76] width 460 height 318
click at [442, 236] on link "63" at bounding box center [437, 240] width 11 height 9
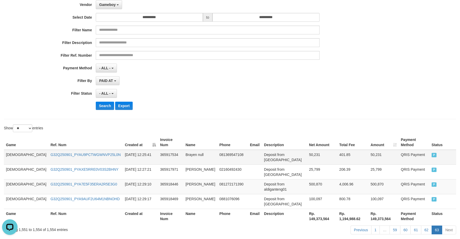
click at [16, 150] on td "GOD77" at bounding box center [26, 157] width 45 height 15
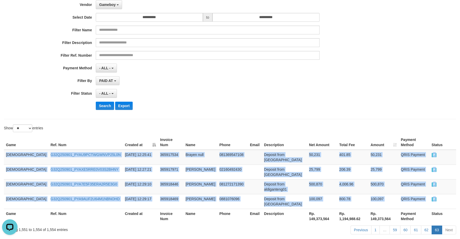
drag, startPoint x: 16, startPoint y: 148, endPoint x: 472, endPoint y: 178, distance: 457.5
click at [460, 178] on html "Toggle navigation Home Bank Account List Load By Website Group [ITOTO] GOD4D Gr…" at bounding box center [230, 106] width 460 height 316
click at [262, 150] on td "Deposit from Lianno" at bounding box center [284, 157] width 45 height 15
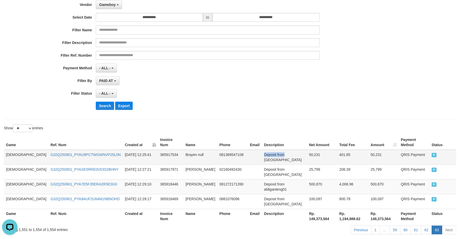
drag, startPoint x: 254, startPoint y: 150, endPoint x: 260, endPoint y: 148, distance: 6.8
click at [262, 150] on td "Deposit from Lianno" at bounding box center [284, 157] width 45 height 15
drag, startPoint x: 226, startPoint y: 127, endPoint x: 253, endPoint y: 126, distance: 27.7
click at [227, 127] on div "Show ** ** ** *** entries" at bounding box center [115, 128] width 230 height 9
drag, startPoint x: 101, startPoint y: 107, endPoint x: 113, endPoint y: 116, distance: 14.4
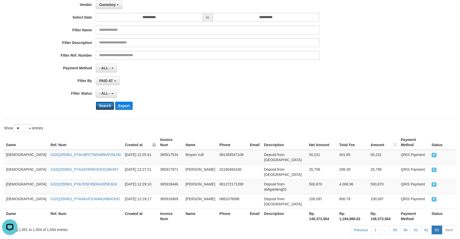
click at [102, 107] on button "Search" at bounding box center [105, 106] width 18 height 8
click at [103, 107] on button "Search" at bounding box center [105, 106] width 18 height 8
click at [364, 111] on div "**********" at bounding box center [192, 51] width 384 height 126
drag, startPoint x: 93, startPoint y: 107, endPoint x: 102, endPoint y: 107, distance: 8.5
click at [94, 107] on div "Search Export" at bounding box center [192, 106] width 384 height 8
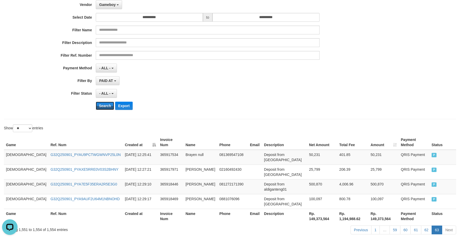
drag, startPoint x: 109, startPoint y: 104, endPoint x: 109, endPoint y: 98, distance: 6.7
click at [109, 104] on button "Search" at bounding box center [105, 106] width 18 height 8
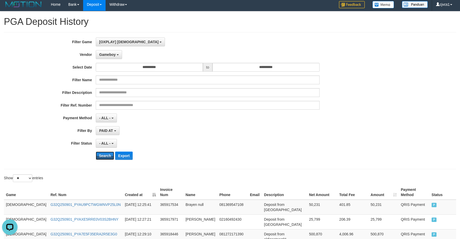
scroll to position [0, 0]
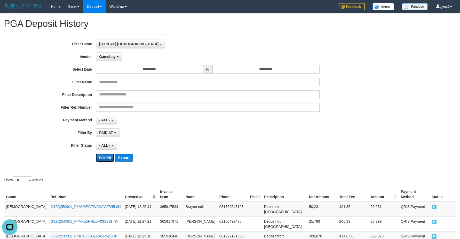
click at [106, 157] on button "Search" at bounding box center [105, 157] width 18 height 8
click at [114, 57] on span "Gameboy" at bounding box center [107, 57] width 17 height 4
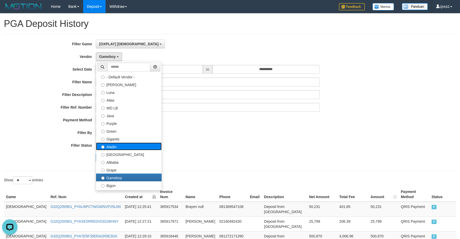
click at [126, 146] on label "Aladin" at bounding box center [129, 146] width 66 height 8
select select "**********"
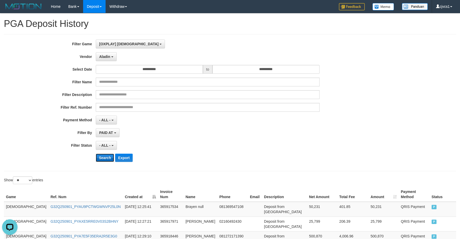
click at [105, 156] on button "Search" at bounding box center [105, 157] width 18 height 8
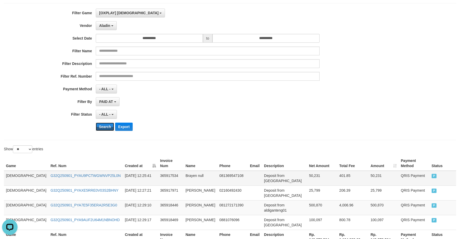
scroll to position [52, 0]
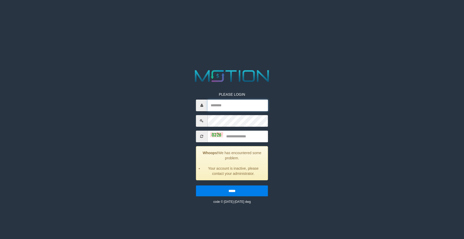
drag, startPoint x: 231, startPoint y: 102, endPoint x: 228, endPoint y: 106, distance: 5.2
click at [231, 102] on input "text" at bounding box center [238, 105] width 60 height 12
paste input "******"
type input "******"
click at [239, 136] on input "text" at bounding box center [238, 136] width 60 height 12
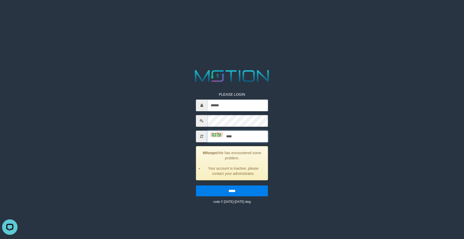
type input "****"
click at [196, 185] on input "*****" at bounding box center [232, 190] width 72 height 11
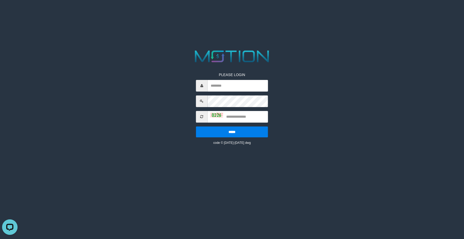
drag, startPoint x: 306, startPoint y: 122, endPoint x: 251, endPoint y: 84, distance: 67.2
click at [306, 121] on div "PLEASE LOGIN ***** code © 2012-2018 dwg" at bounding box center [232, 96] width 240 height 97
drag, startPoint x: 377, startPoint y: 111, endPoint x: 291, endPoint y: 62, distance: 99.6
click at [367, 13] on html "PLEASE LOGIN ***** code © 2012-2018 dwg" at bounding box center [232, 6] width 464 height 13
click at [238, 87] on input "text" at bounding box center [238, 86] width 60 height 12
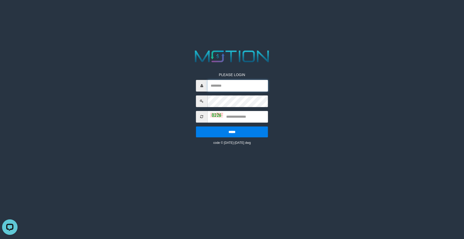
paste input "******"
type input "******"
drag, startPoint x: 246, startPoint y: 117, endPoint x: 289, endPoint y: 115, distance: 43.2
click at [262, 118] on input "text" at bounding box center [238, 117] width 60 height 12
type input "****"
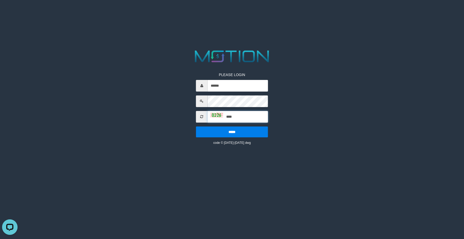
click at [196, 126] on input "*****" at bounding box center [232, 131] width 72 height 11
